Goal: Transaction & Acquisition: Book appointment/travel/reservation

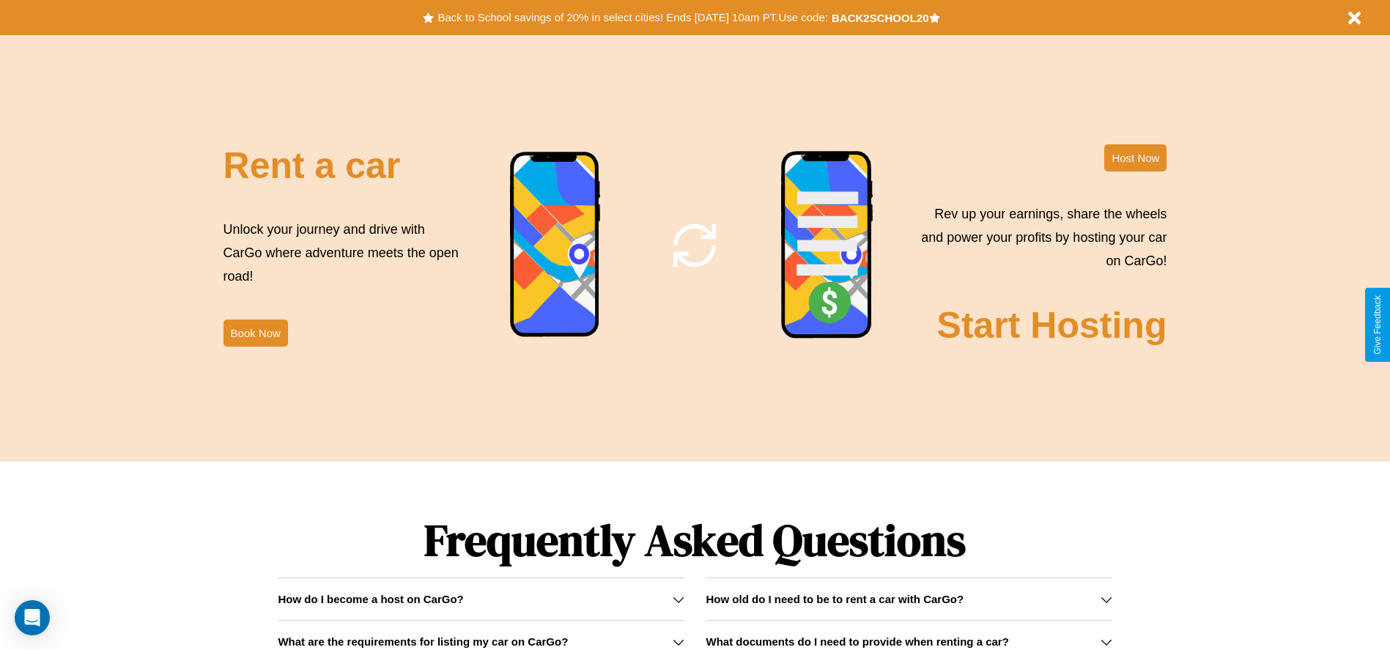
scroll to position [1772, 0]
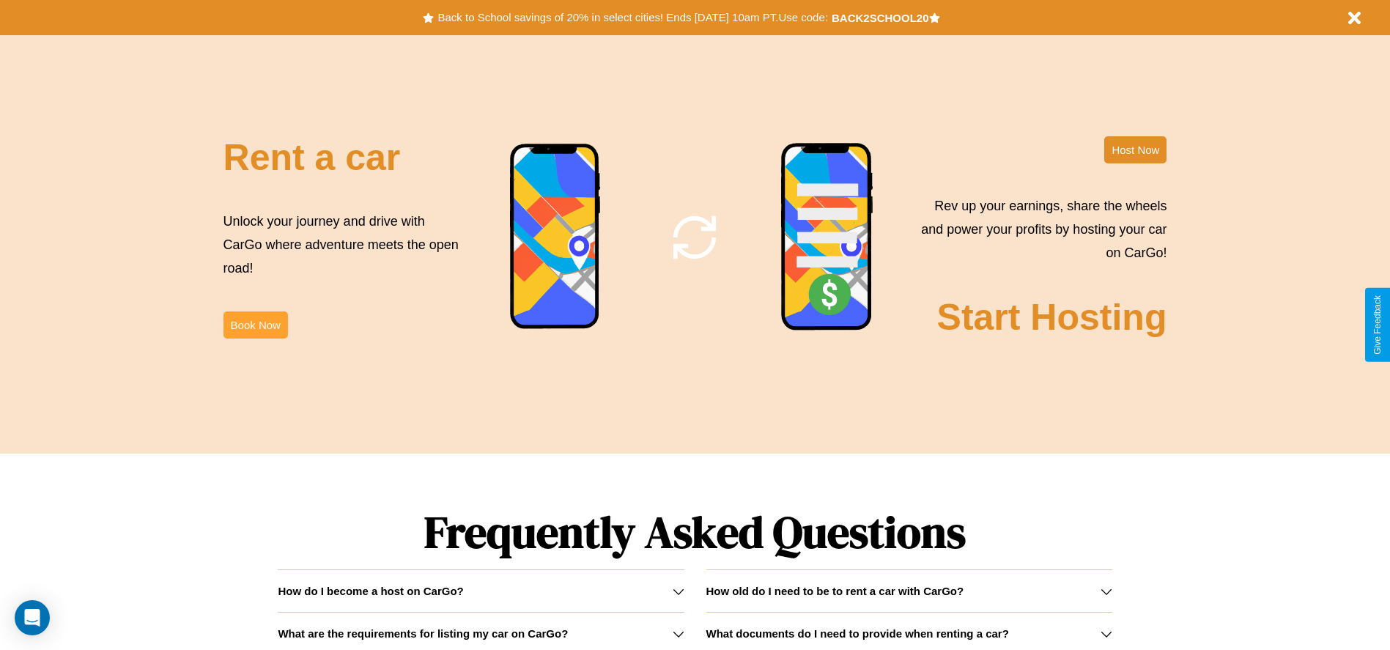
click at [255, 324] on button "Book Now" at bounding box center [255, 324] width 64 height 27
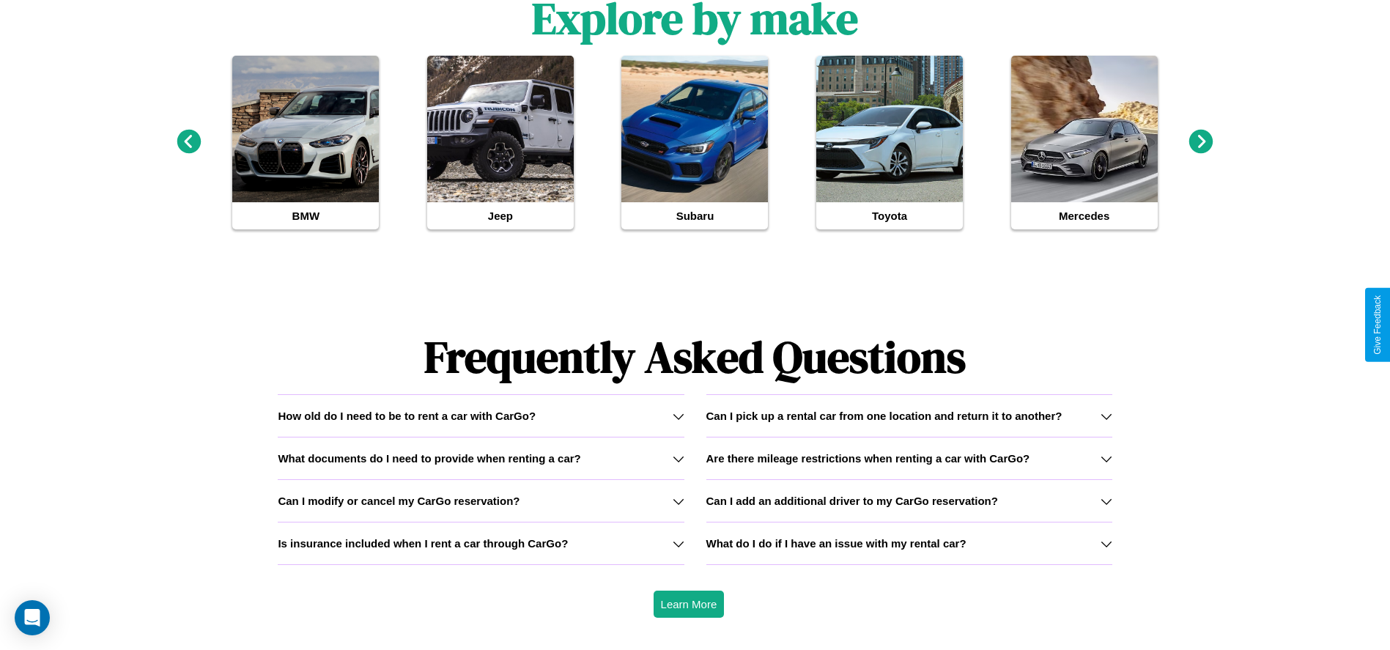
scroll to position [1595, 0]
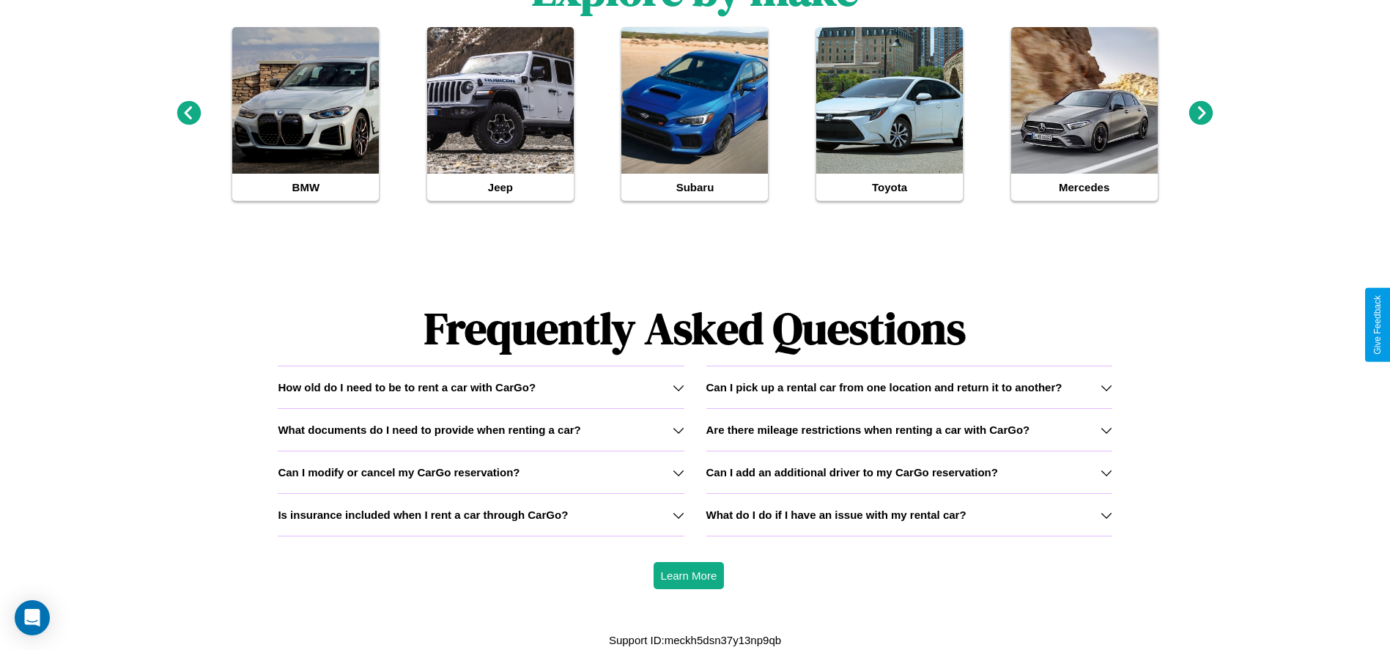
click at [678, 514] on icon at bounding box center [678, 515] width 12 height 12
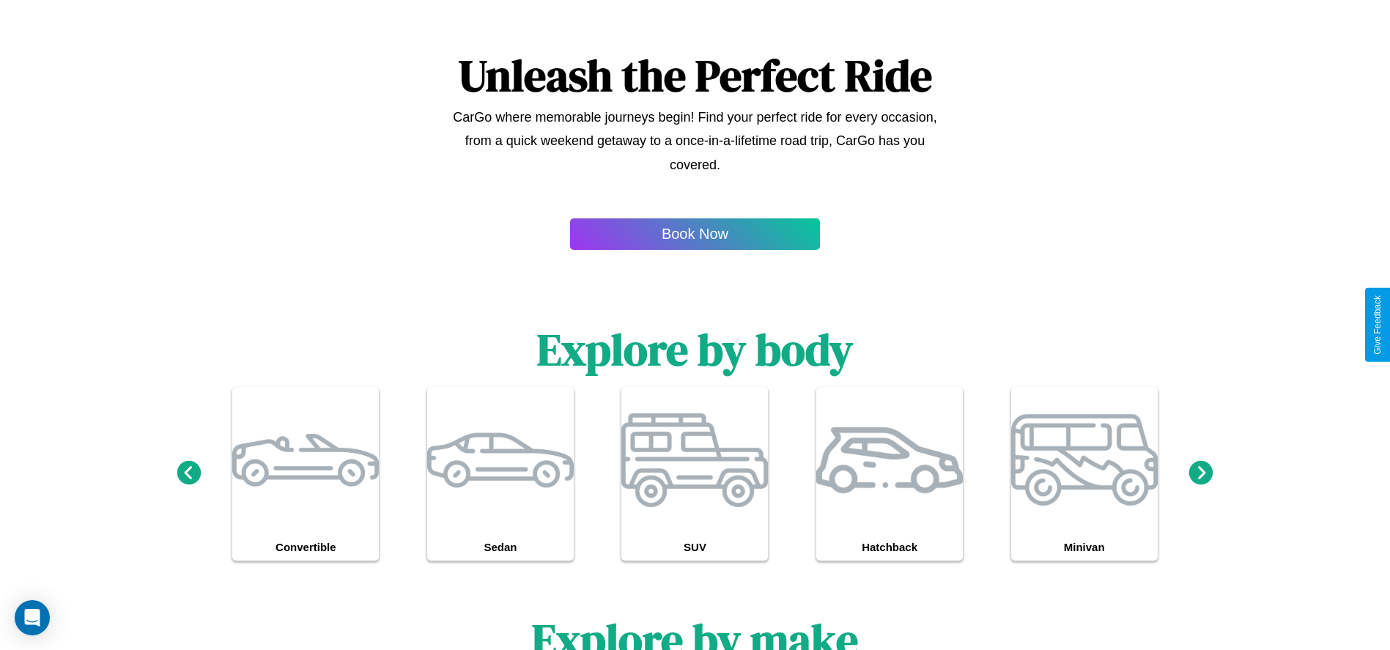
scroll to position [1482, 0]
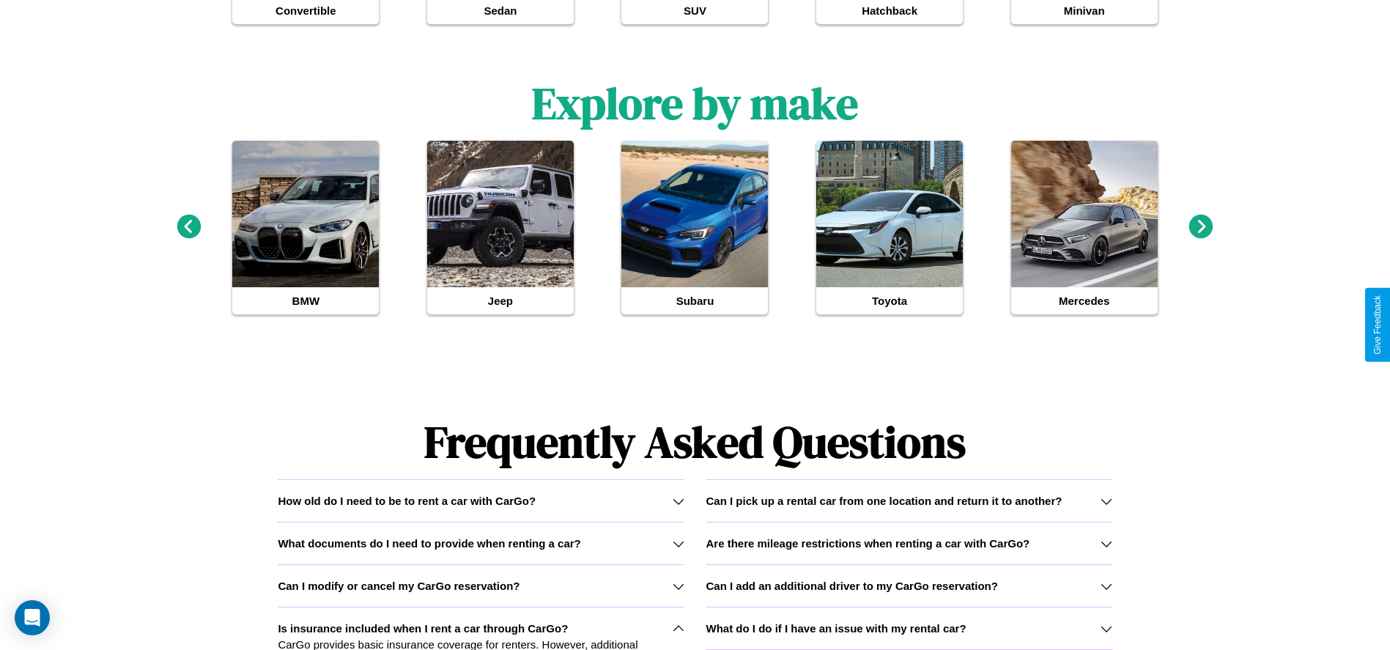
click at [908, 628] on h3 "What do I do if I have an issue with my rental car?" at bounding box center [836, 628] width 260 height 12
click at [678, 628] on icon at bounding box center [678, 629] width 12 height 12
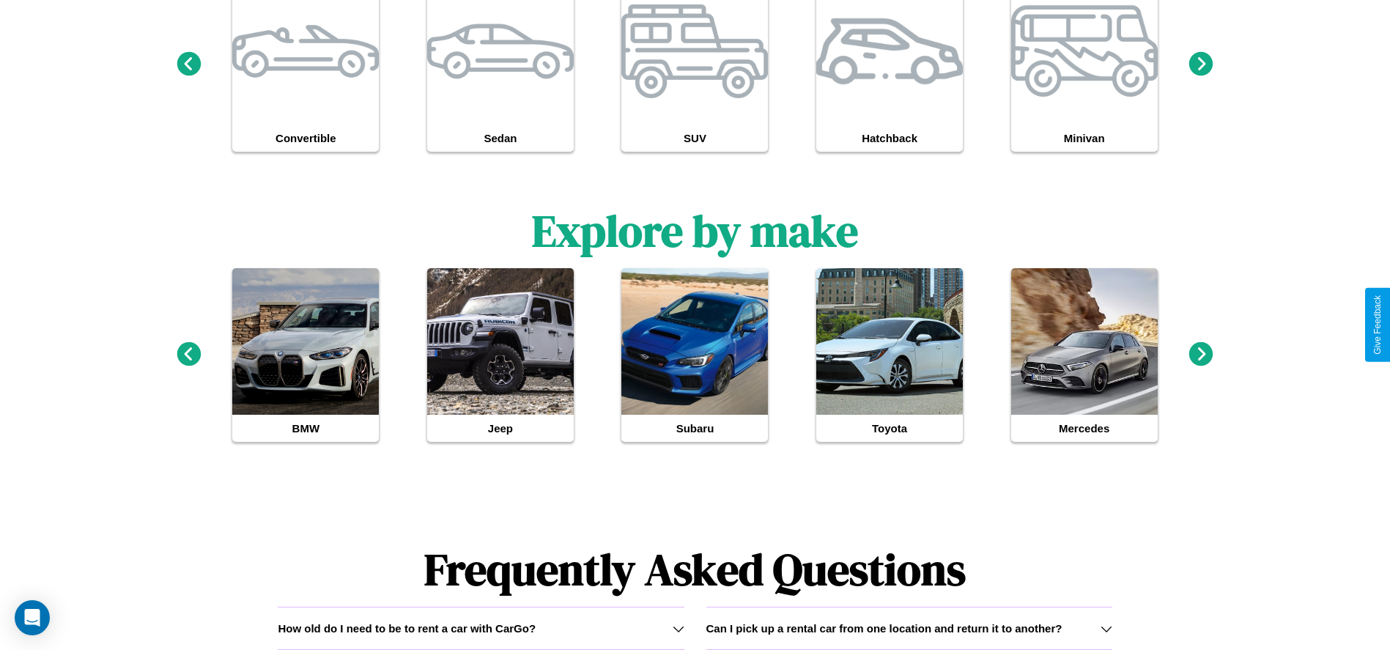
scroll to position [0, 0]
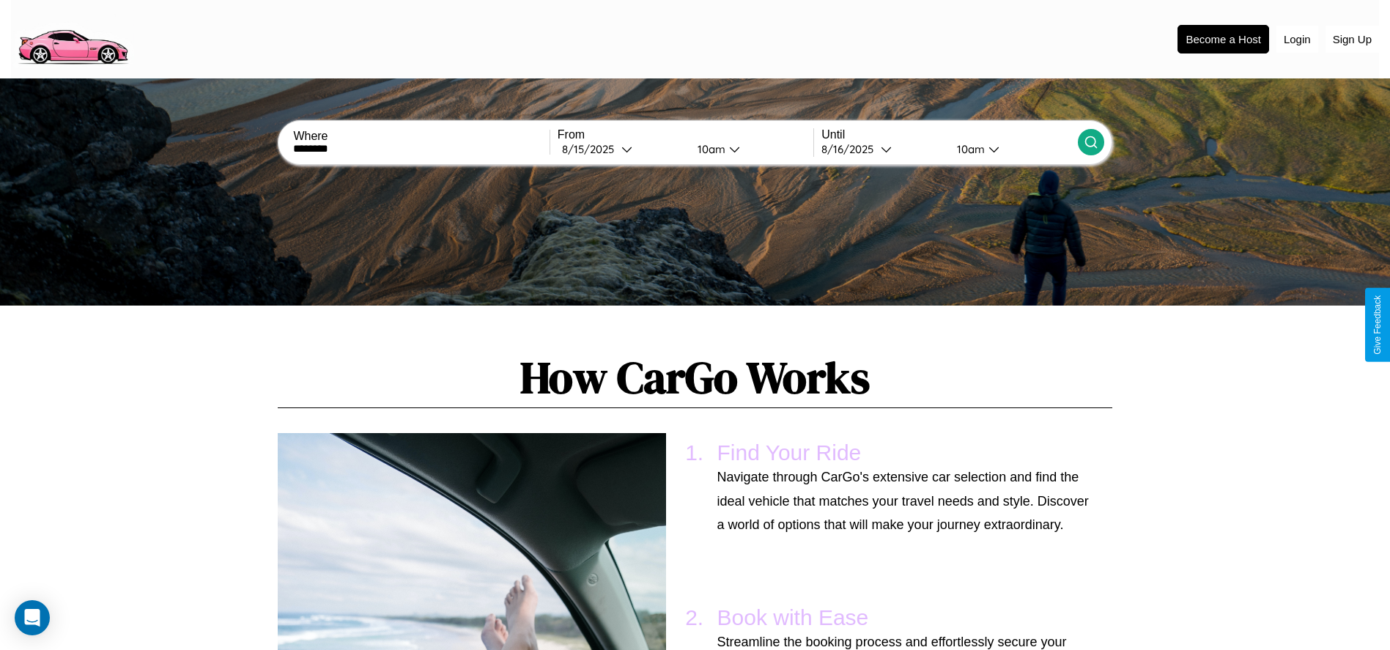
type input "********"
click at [1090, 142] on icon at bounding box center [1090, 142] width 15 height 15
